Goal: Navigation & Orientation: Find specific page/section

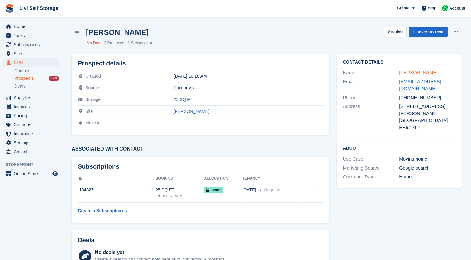
click at [414, 73] on link "Jennifer Delaney" at bounding box center [418, 72] width 38 height 5
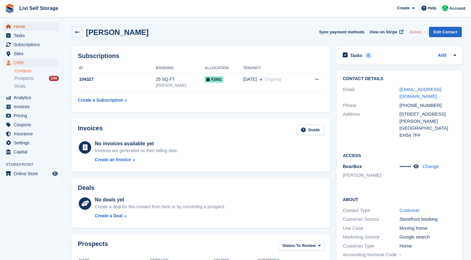
click at [23, 28] on span "Home" at bounding box center [32, 26] width 37 height 9
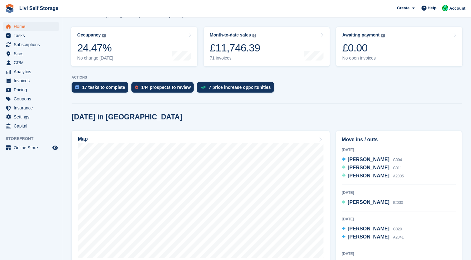
scroll to position [76, 0]
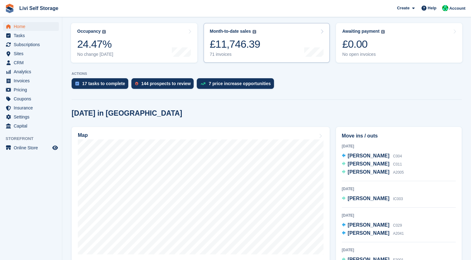
click at [223, 34] on div "Month-to-date sales The sum of all finalised invoices generated this month to d…" at bounding box center [235, 43] width 50 height 28
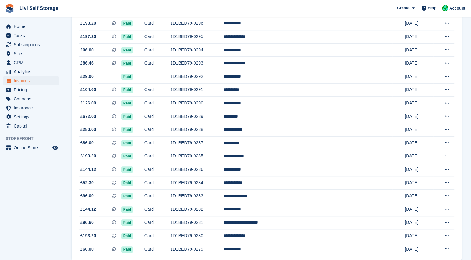
scroll to position [542, 0]
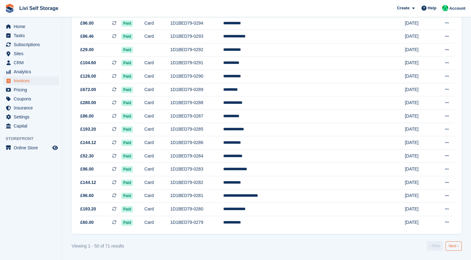
click at [455, 246] on link "Next ›" at bounding box center [454, 245] width 16 height 9
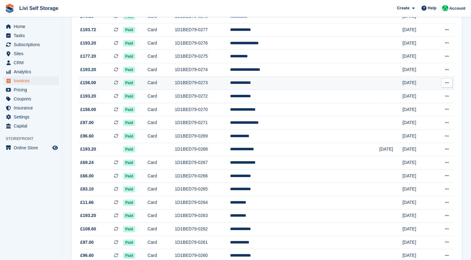
scroll to position [155, 0]
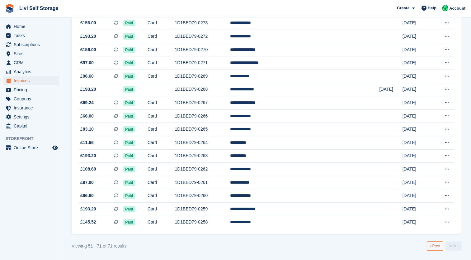
click at [433, 244] on link "‹ Prev" at bounding box center [435, 245] width 16 height 9
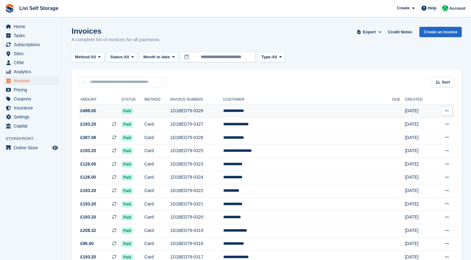
click at [279, 108] on td "**********" at bounding box center [307, 110] width 169 height 13
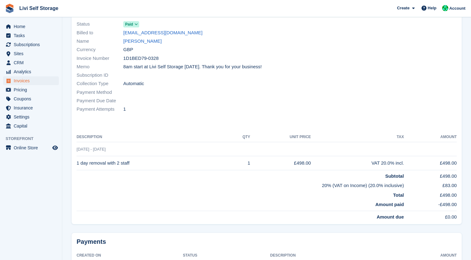
scroll to position [98, 0]
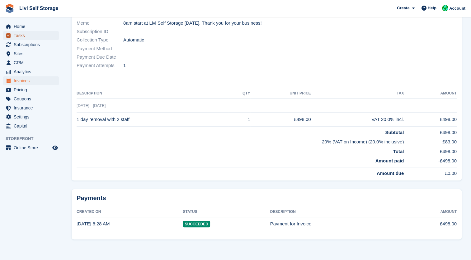
click at [24, 31] on span "Tasks" at bounding box center [32, 35] width 37 height 9
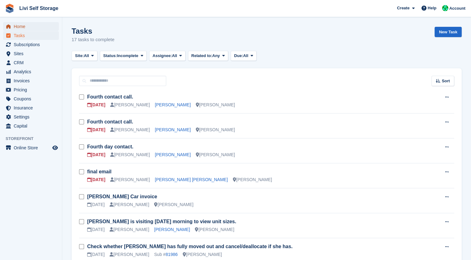
click at [19, 27] on span "Home" at bounding box center [32, 26] width 37 height 9
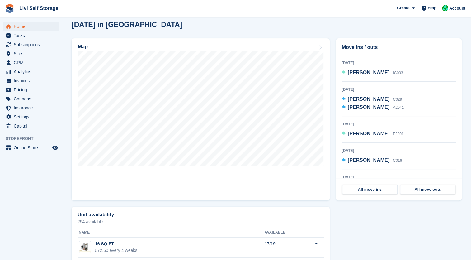
scroll to position [56, 0]
